Goal: Information Seeking & Learning: Learn about a topic

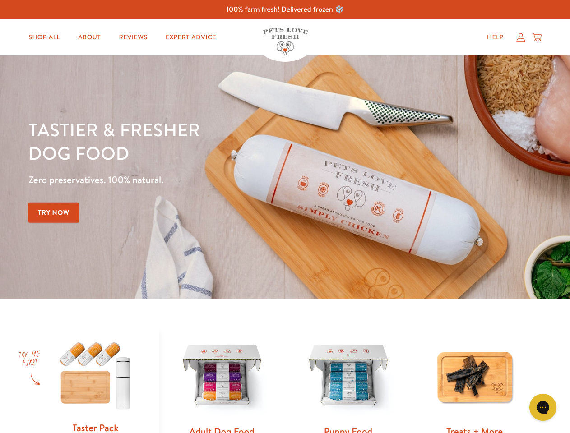
click at [285, 216] on div "Tastier & fresher dog food Zero preservatives. 100% natural. Try Now" at bounding box center [199, 177] width 342 height 119
click at [542, 407] on icon "Gorgias live chat" at bounding box center [542, 407] width 9 height 9
